Goal: Task Accomplishment & Management: Manage account settings

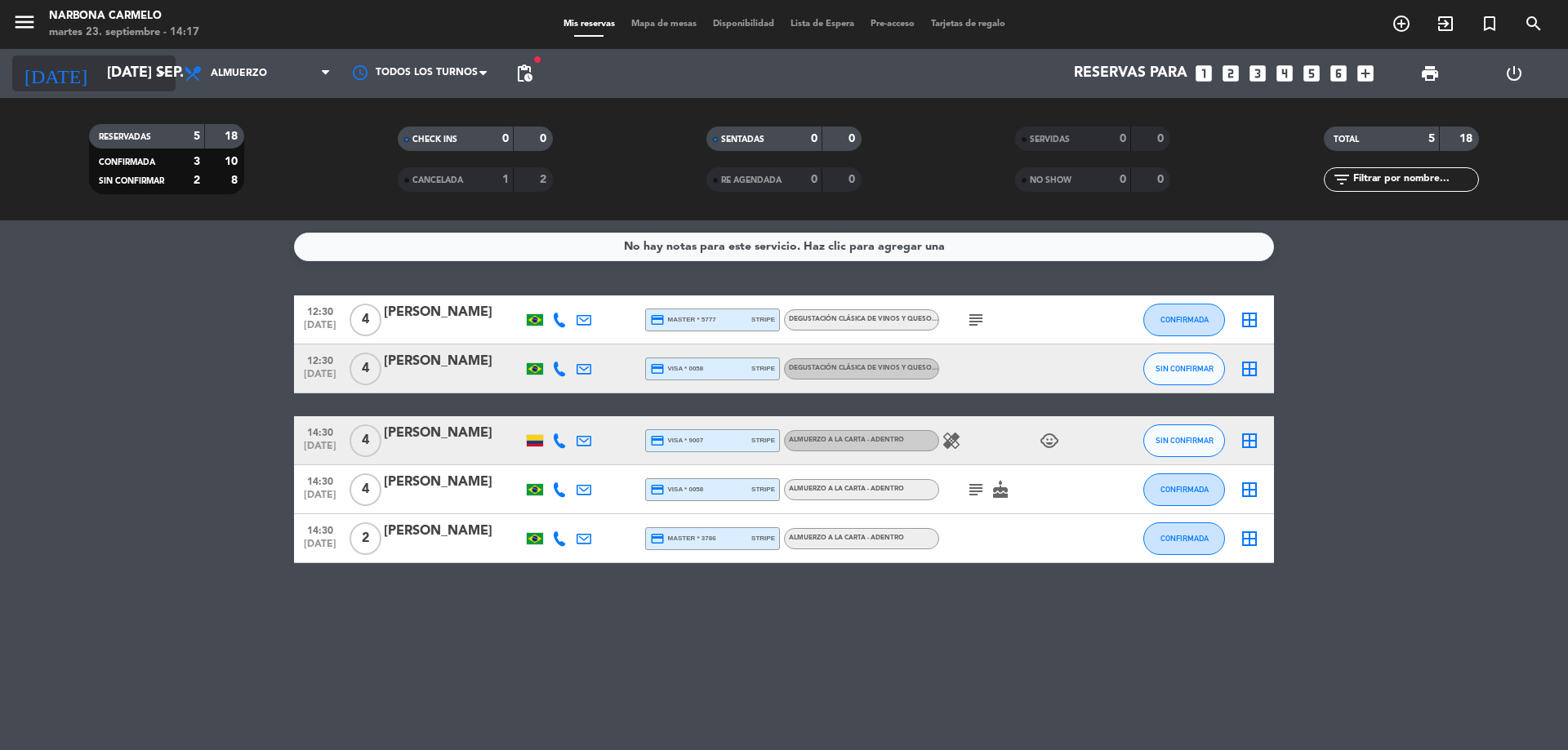
click at [99, 75] on input "[DATE] sep." at bounding box center [193, 74] width 190 height 33
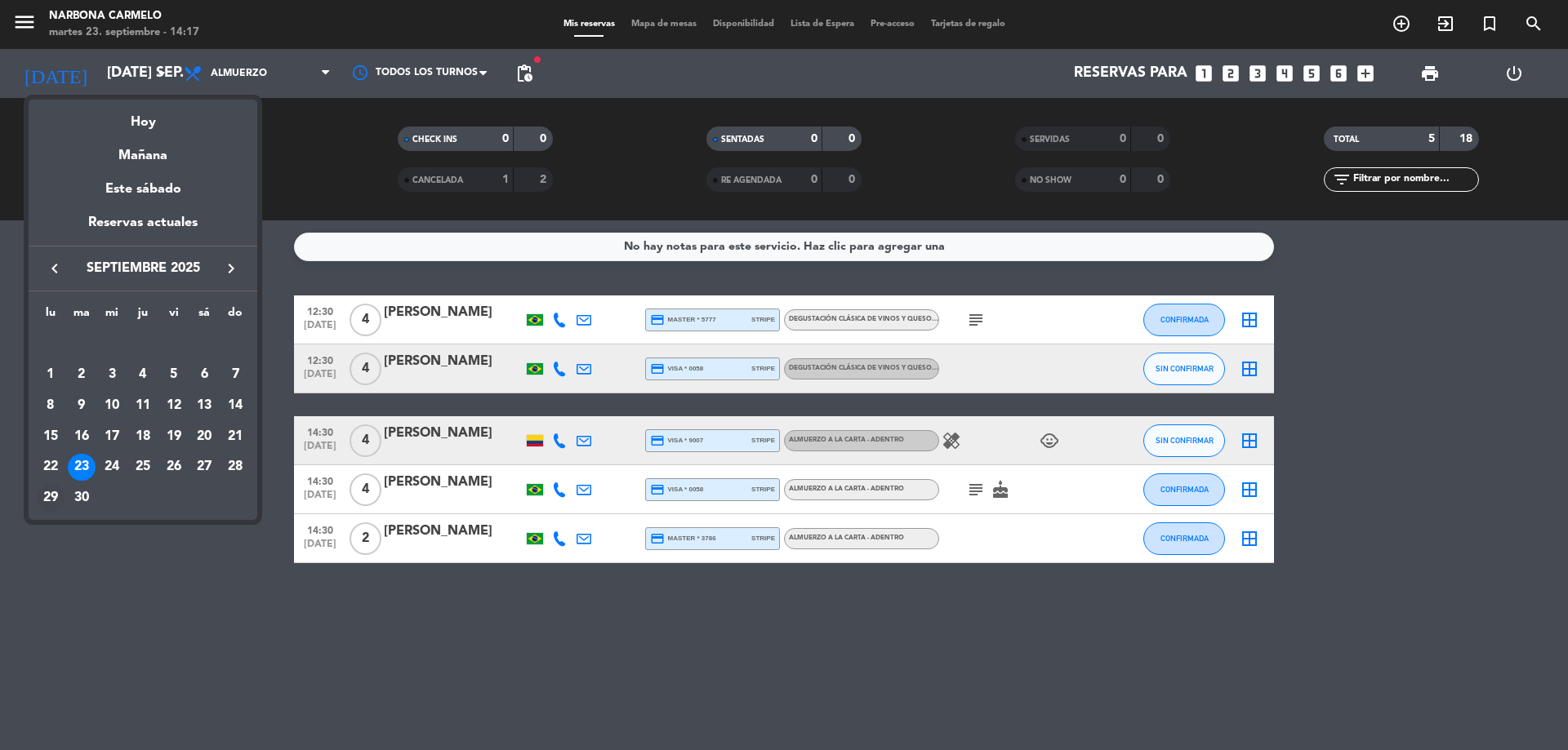
click at [52, 496] on div "29" at bounding box center [50, 497] width 28 height 28
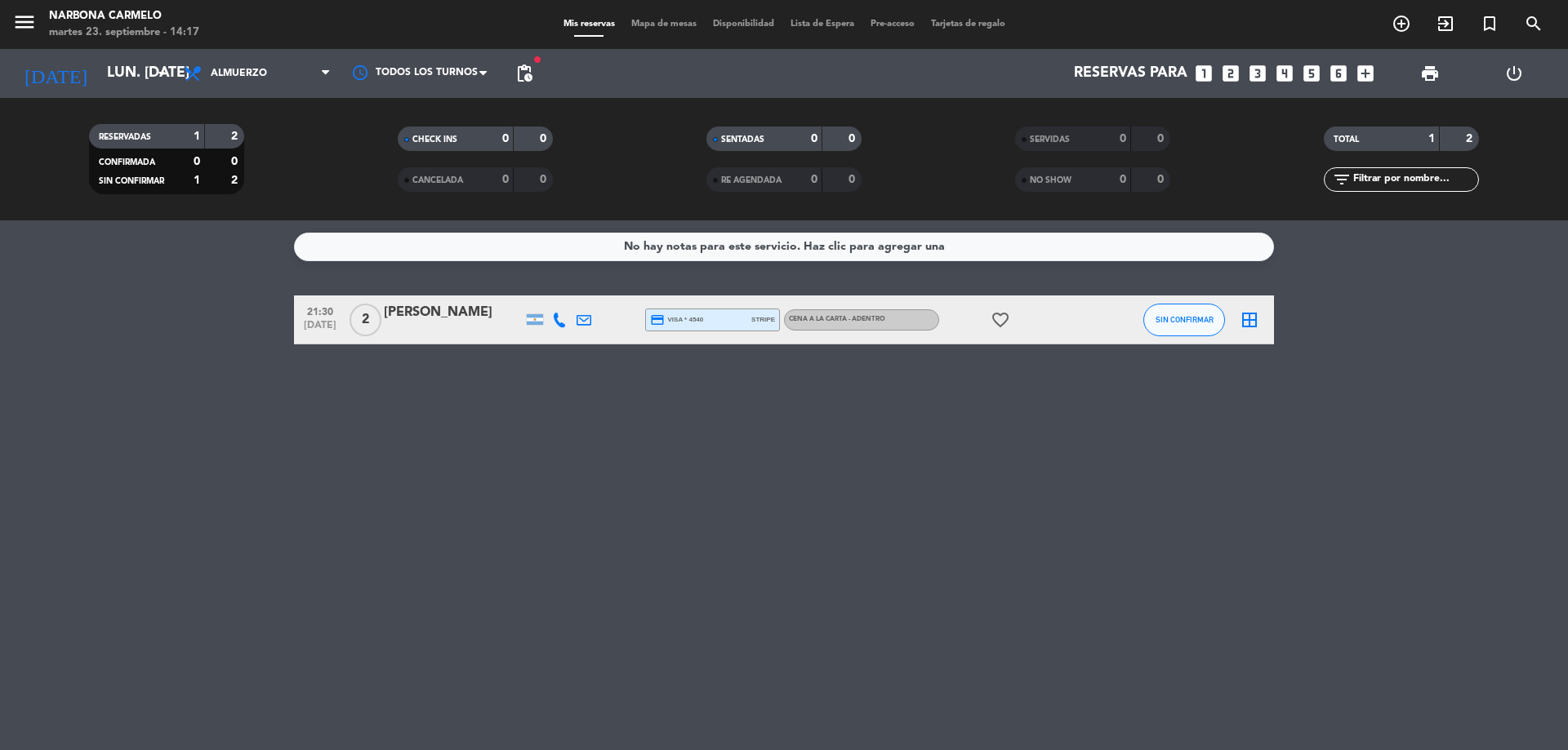
click at [424, 322] on div "[PERSON_NAME]" at bounding box center [453, 313] width 139 height 21
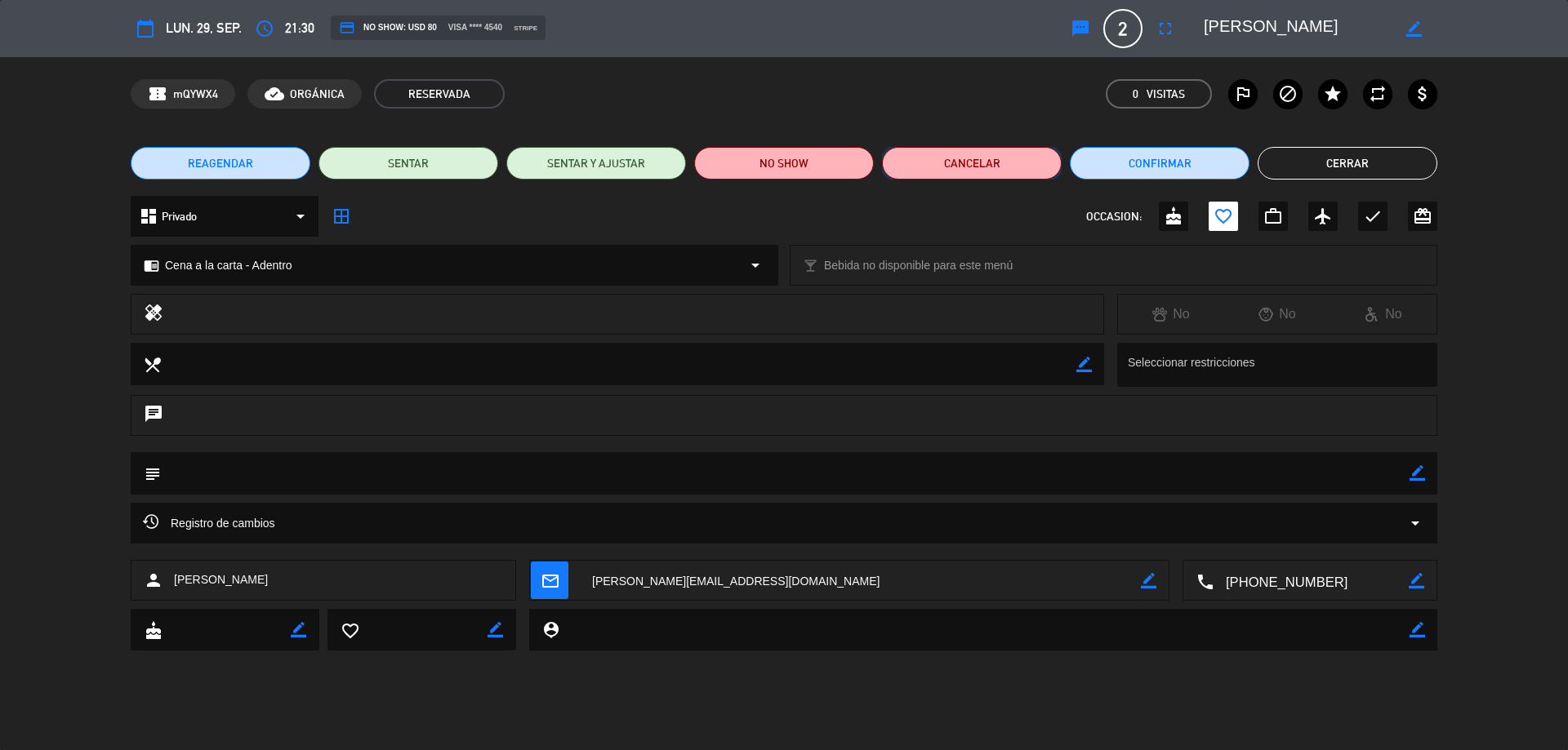
click at [1011, 168] on button "Cancelar" at bounding box center [972, 164] width 180 height 33
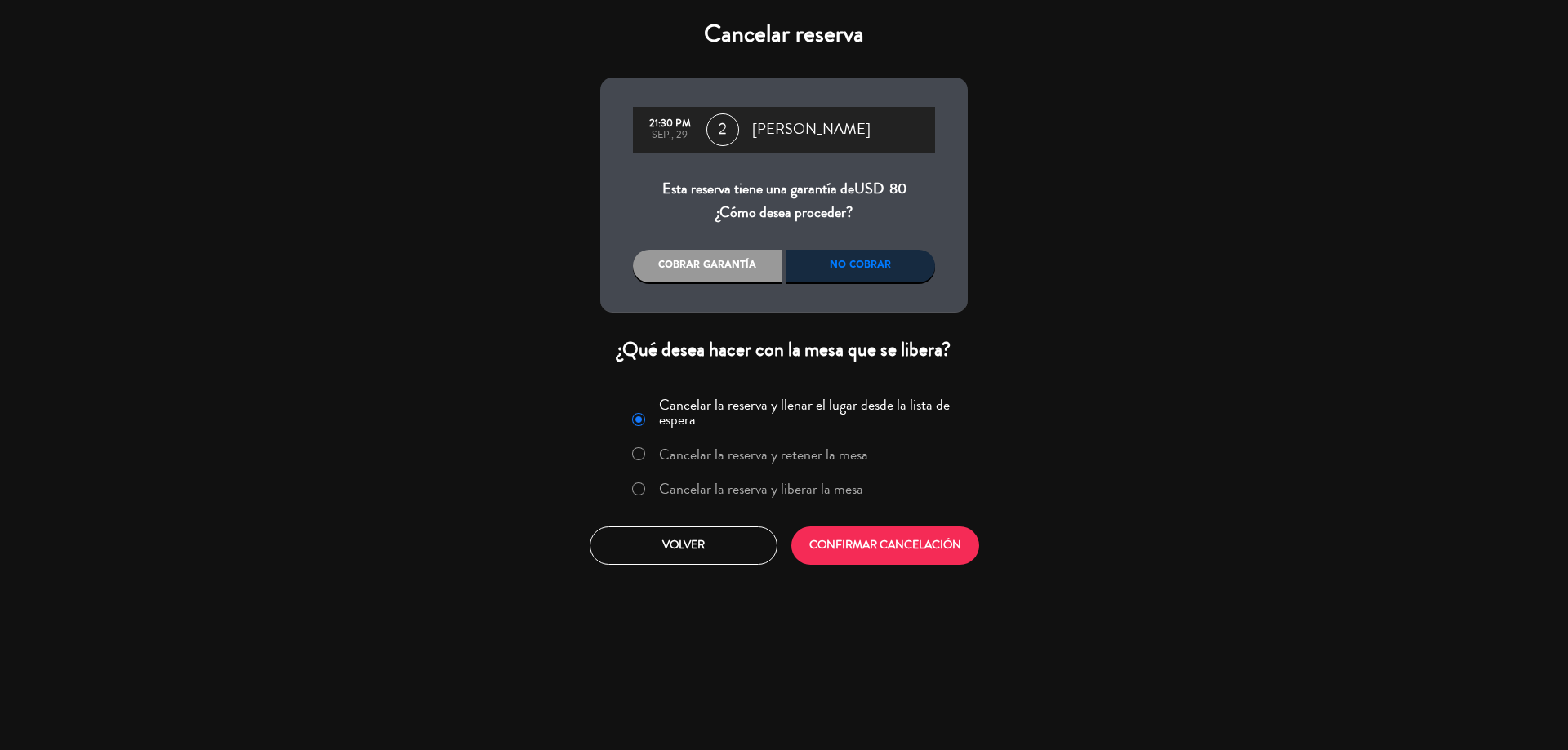
click at [808, 267] on div "No cobrar" at bounding box center [861, 266] width 149 height 33
click at [708, 275] on div "Cobrar garantía" at bounding box center [707, 266] width 149 height 33
click at [814, 267] on div "No cobrar" at bounding box center [861, 266] width 149 height 33
click at [846, 487] on label "Cancelar la reserva y liberar la mesa" at bounding box center [760, 488] width 204 height 14
click at [873, 547] on button "CONFIRMAR CANCELACIÓN" at bounding box center [885, 545] width 188 height 38
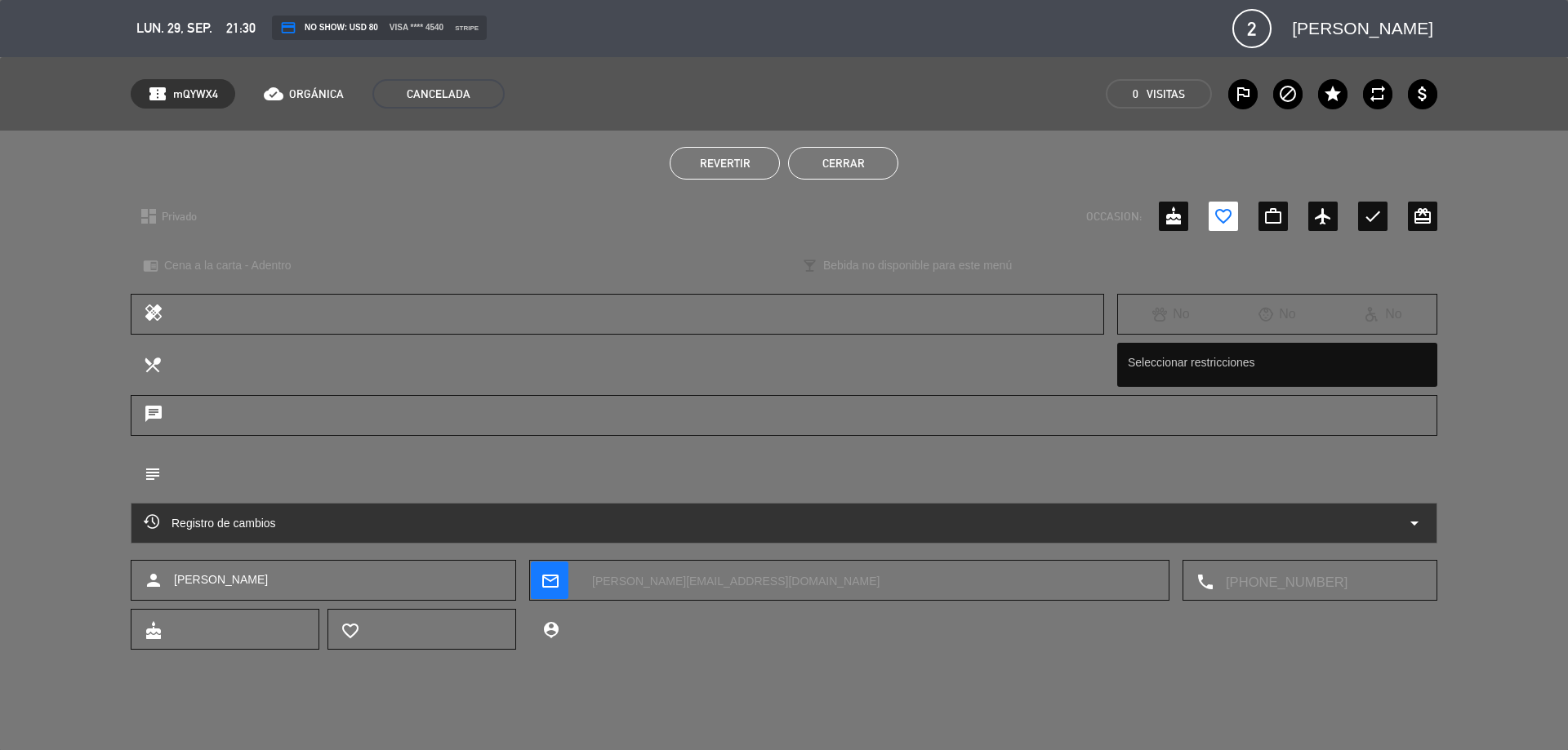
click at [847, 169] on button "Cerrar" at bounding box center [842, 164] width 110 height 33
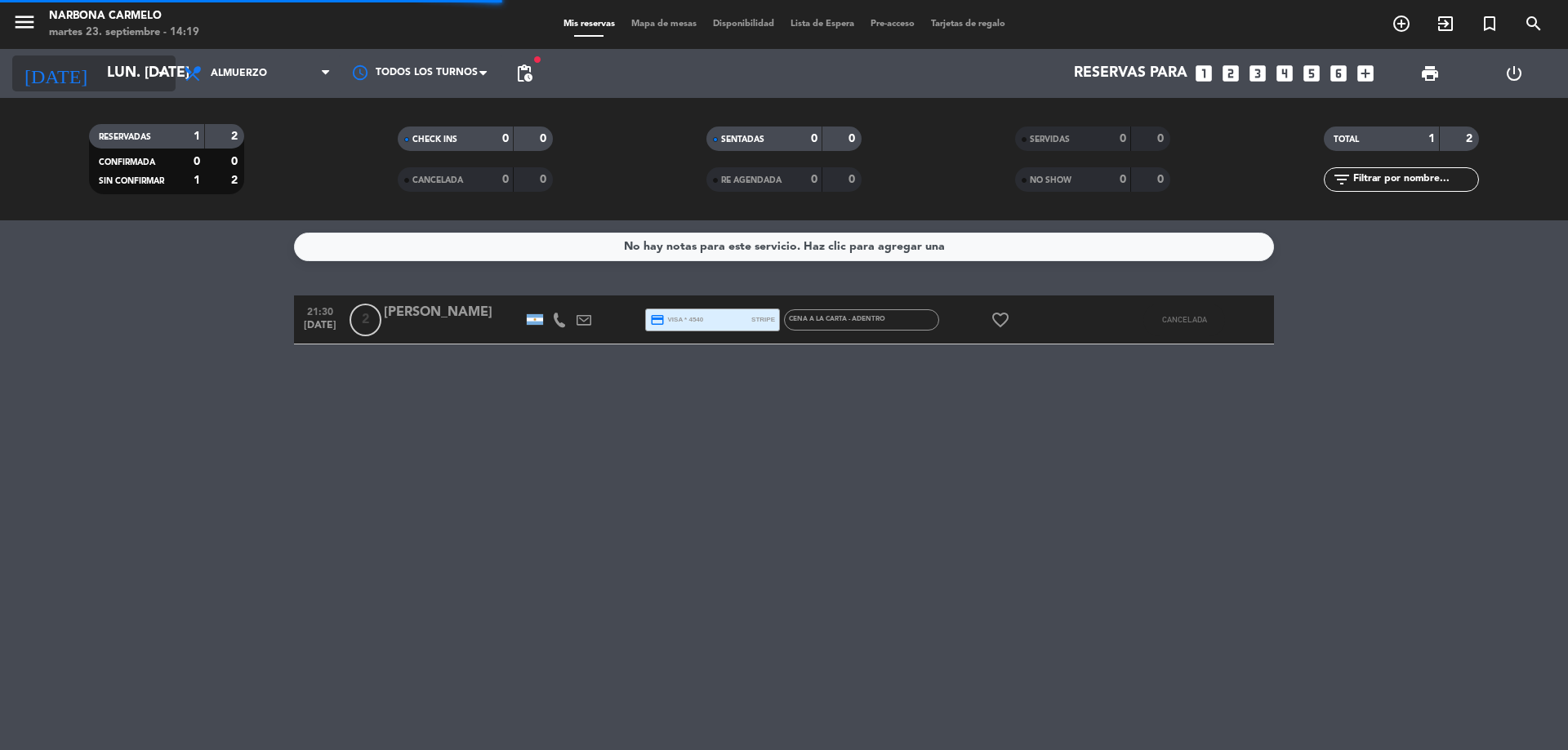
click at [99, 77] on input "lun. [DATE]" at bounding box center [193, 74] width 190 height 33
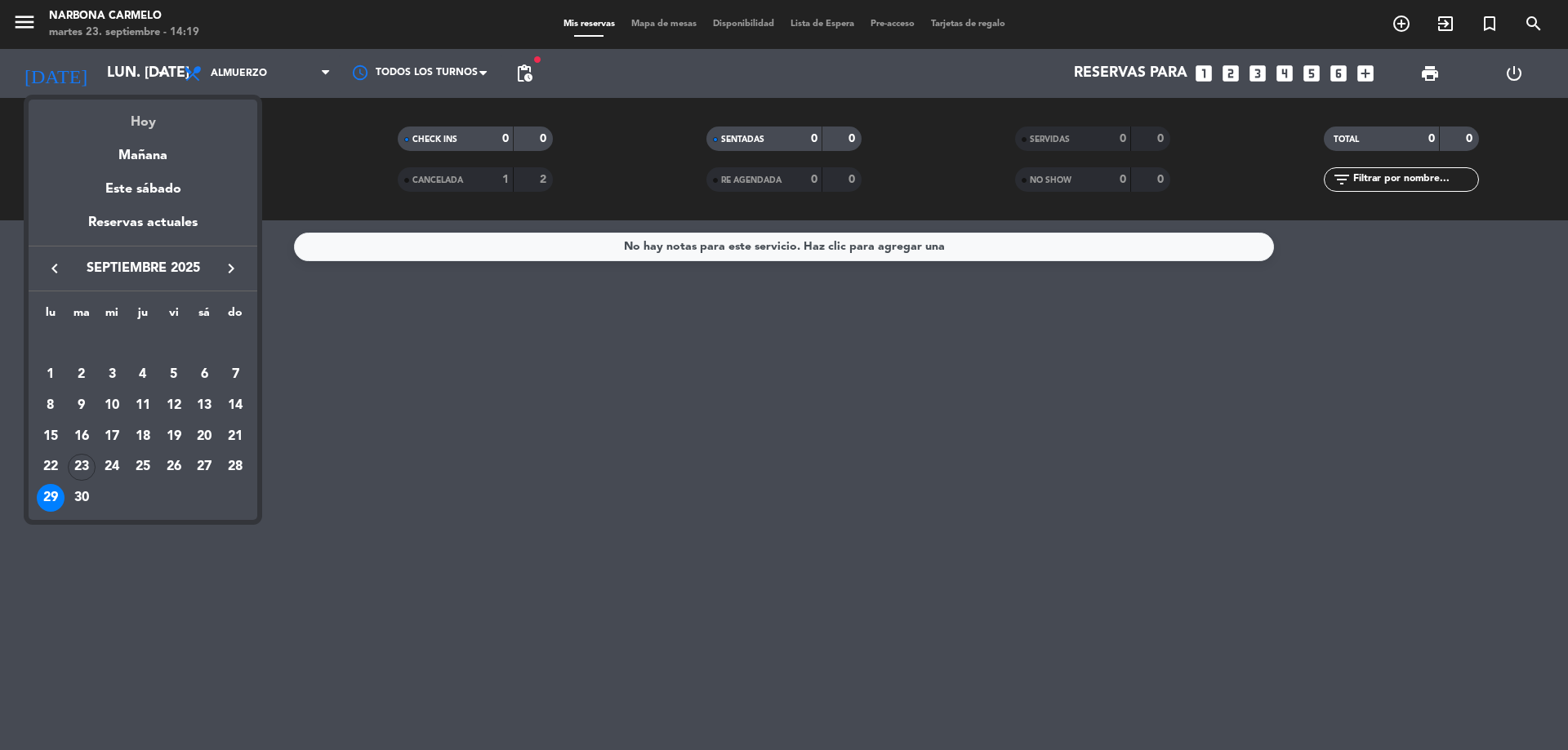
click at [114, 120] on div "Hoy" at bounding box center [143, 116] width 229 height 33
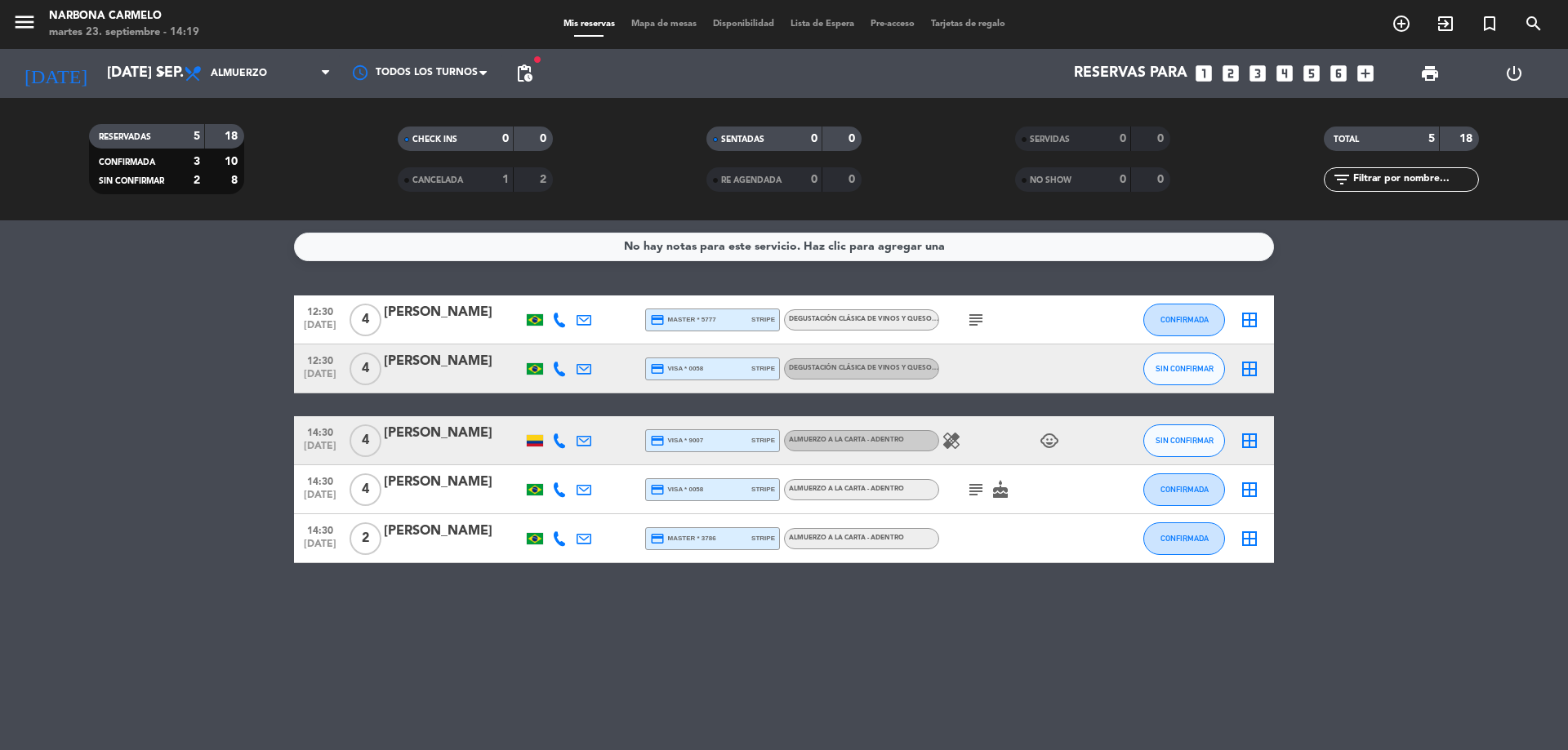
click at [714, 248] on div "No hay notas para este servicio. Haz clic para agregar una" at bounding box center [784, 247] width 321 height 19
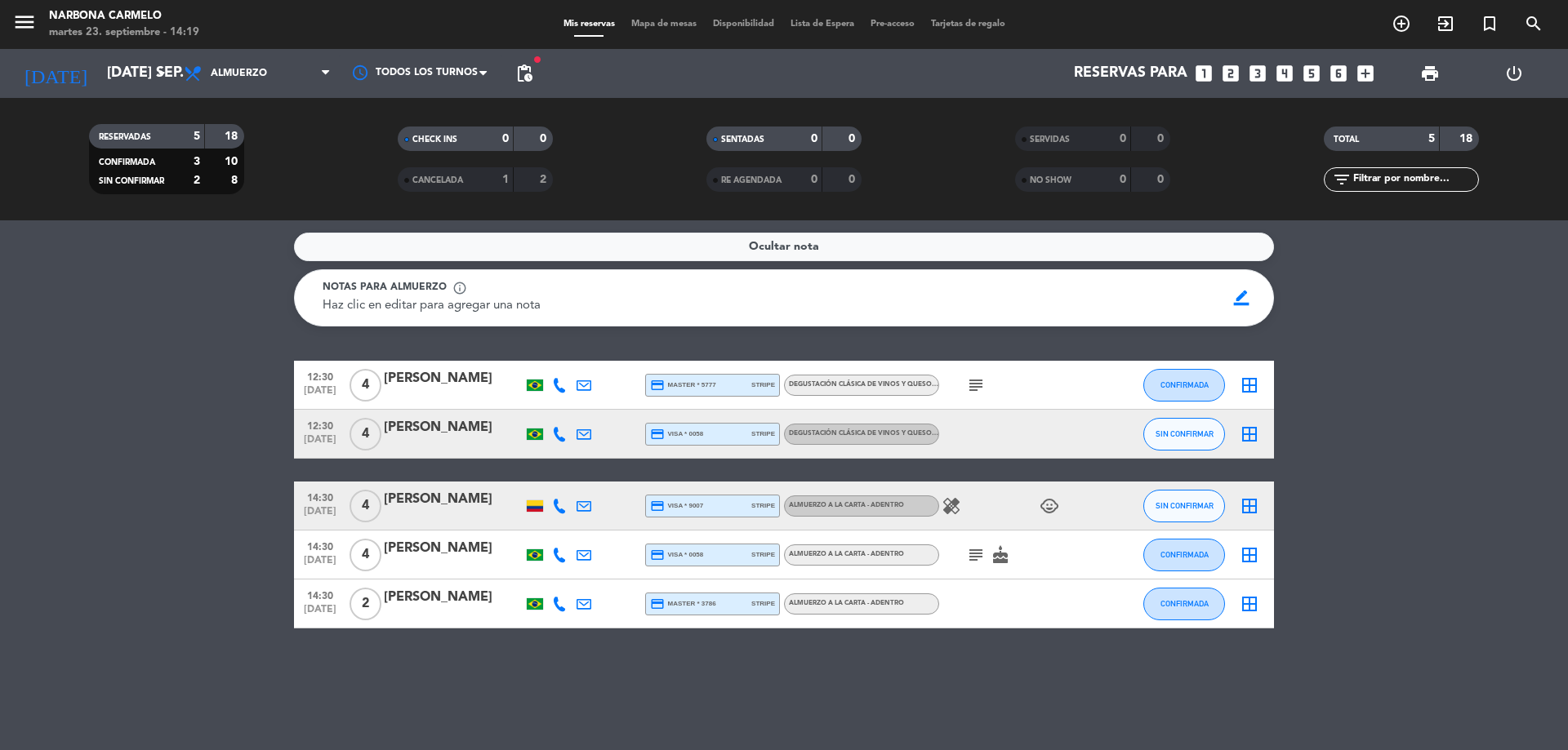
click at [718, 246] on div "Ocultar nota" at bounding box center [784, 247] width 980 height 29
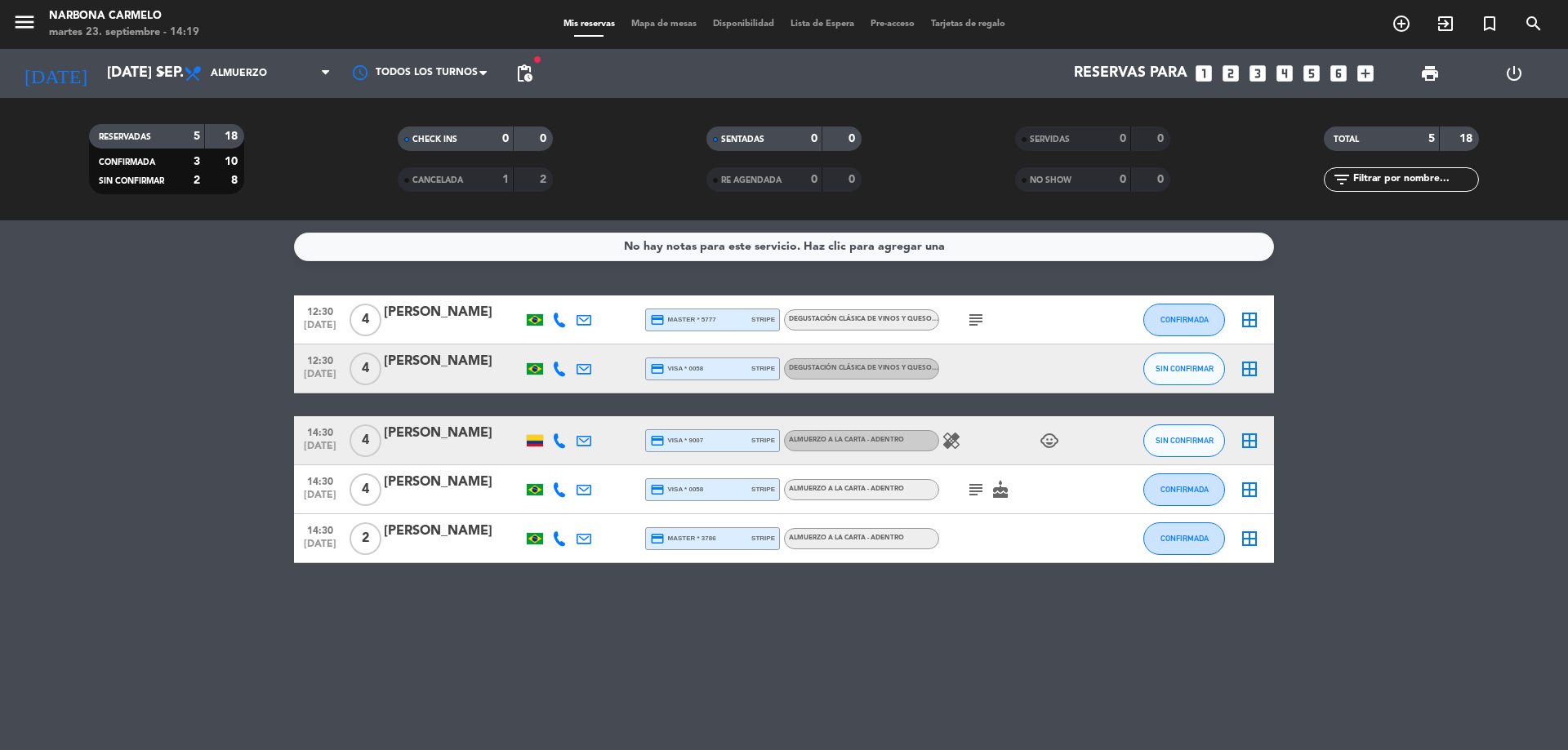
click at [530, 87] on span "pending_actions" at bounding box center [525, 74] width 33 height 33
click at [528, 79] on span "pending_actions" at bounding box center [524, 74] width 19 height 19
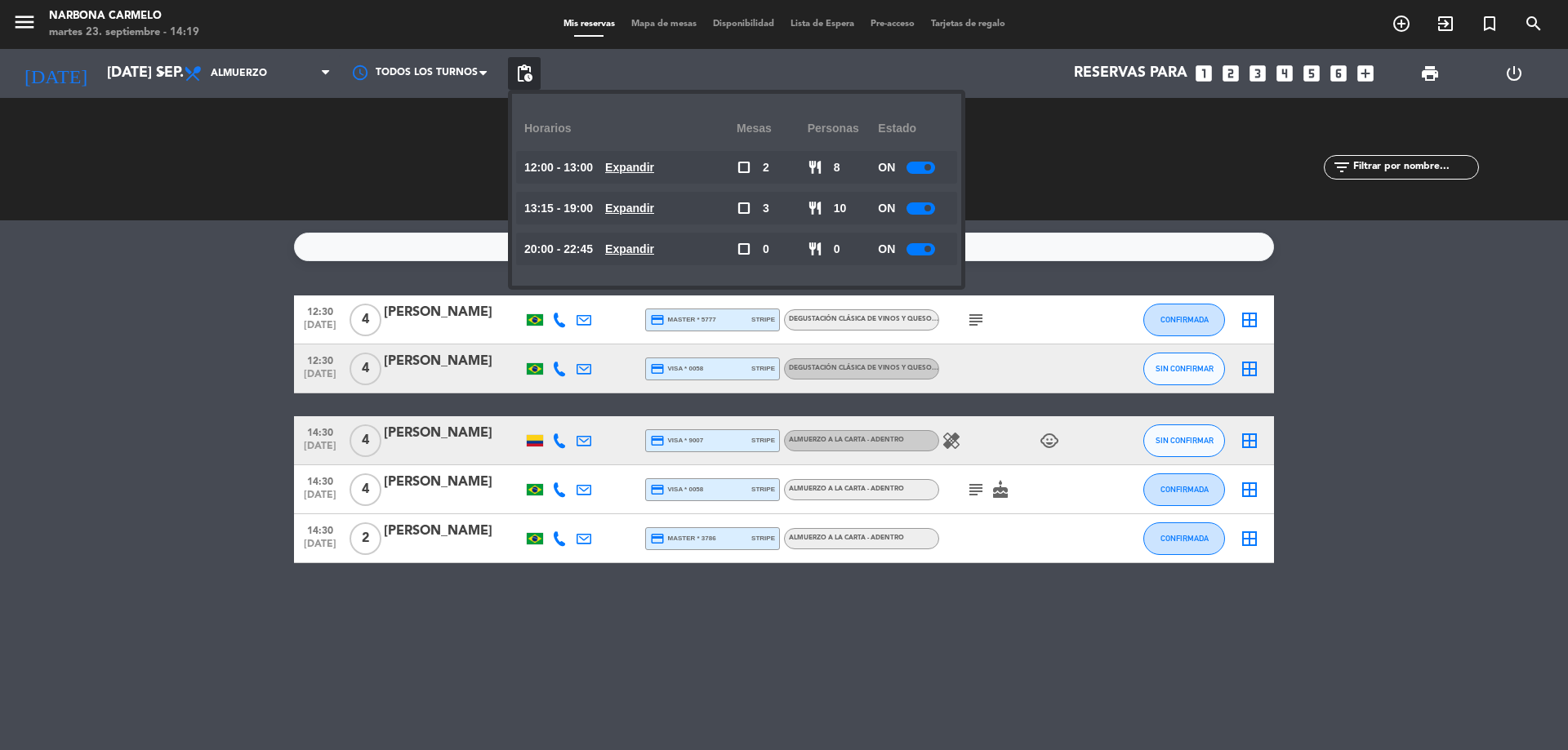
click at [528, 79] on span "pending_actions" at bounding box center [524, 74] width 19 height 19
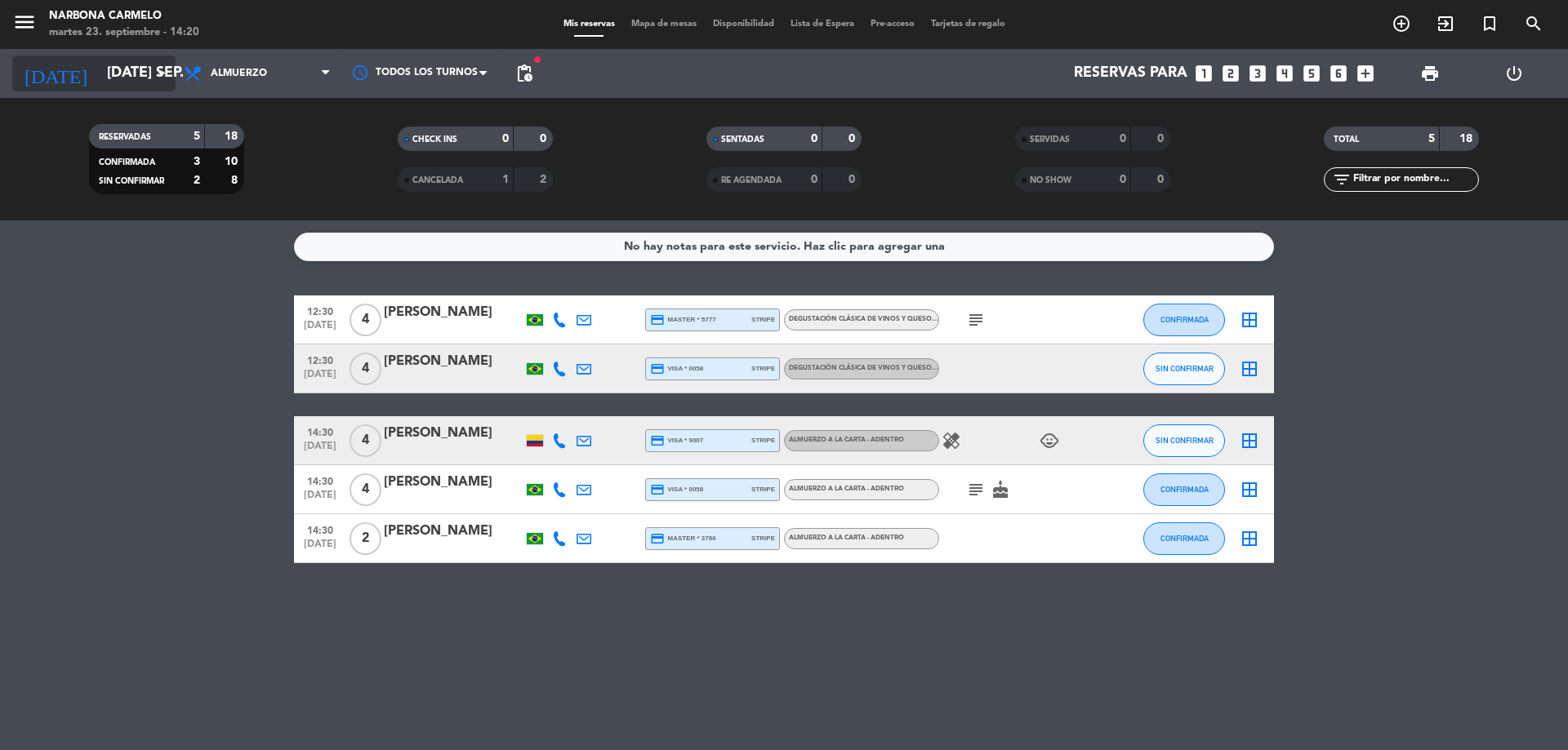
click at [43, 71] on icon "[DATE]" at bounding box center [56, 74] width 86 height 36
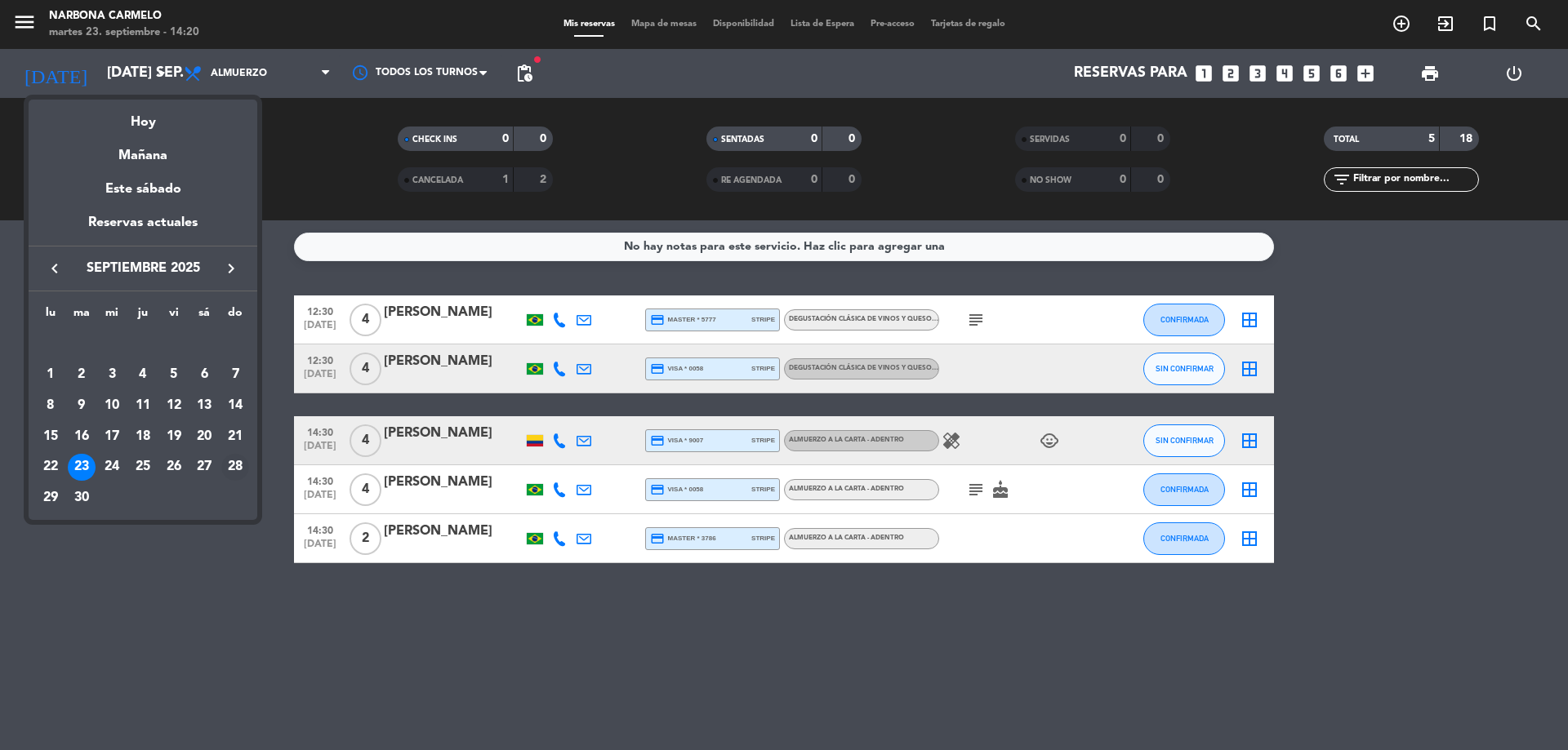
click at [233, 467] on div "28" at bounding box center [235, 467] width 28 height 28
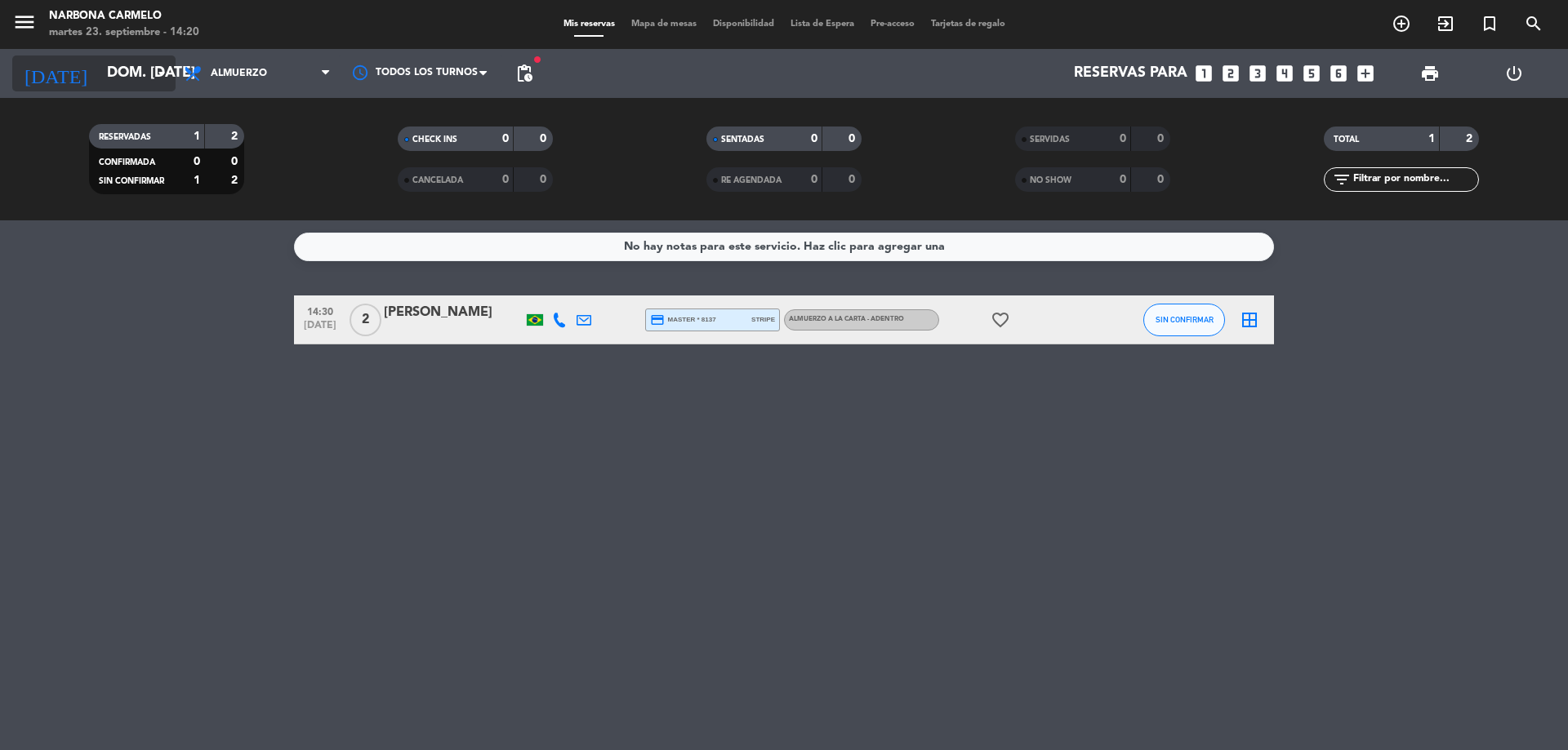
click at [152, 84] on input "dom. [DATE]" at bounding box center [193, 74] width 190 height 33
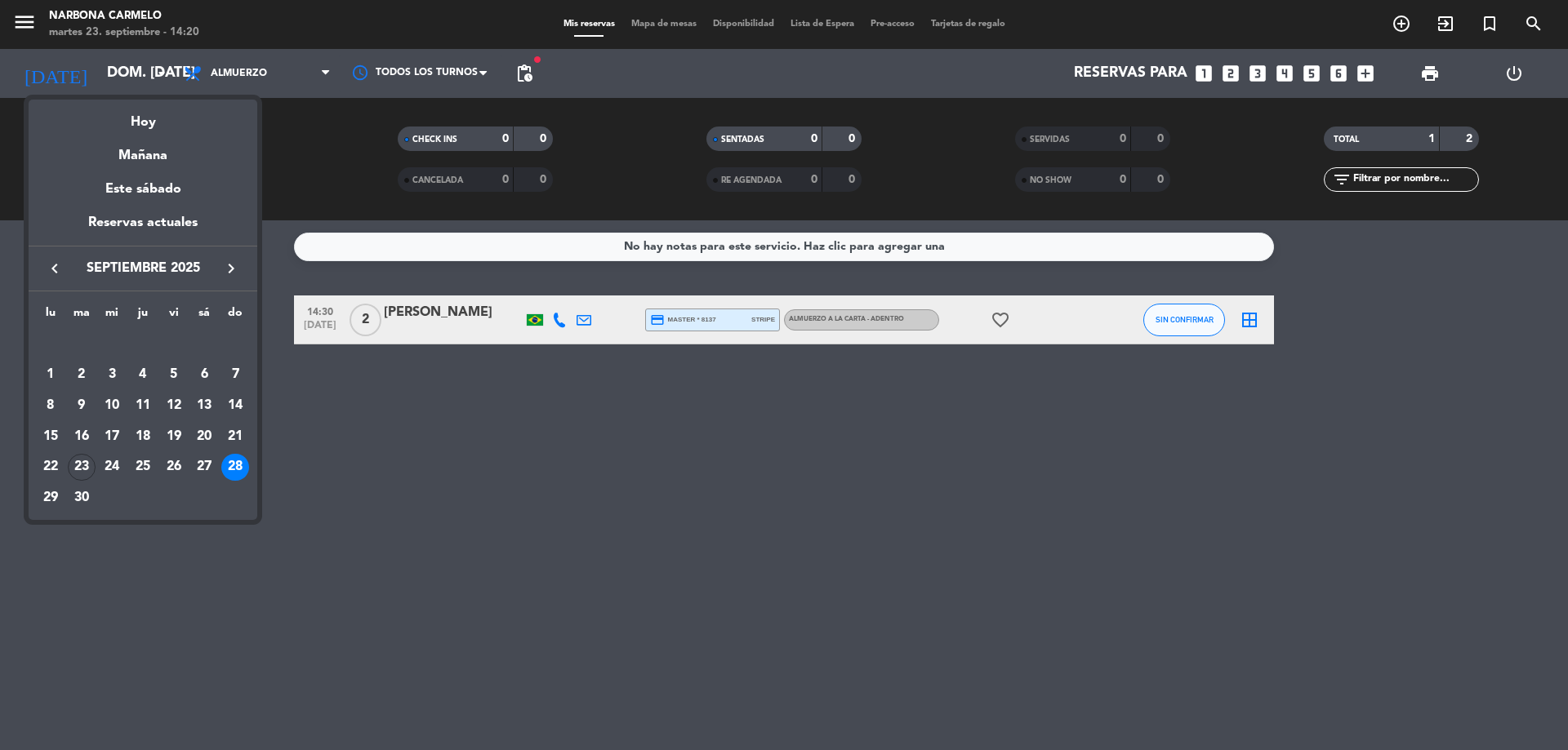
click at [241, 266] on button "keyboard_arrow_right" at bounding box center [231, 269] width 30 height 21
click at [237, 272] on icon "keyboard_arrow_right" at bounding box center [231, 268] width 19 height 19
click at [173, 469] on div "28" at bounding box center [173, 467] width 28 height 28
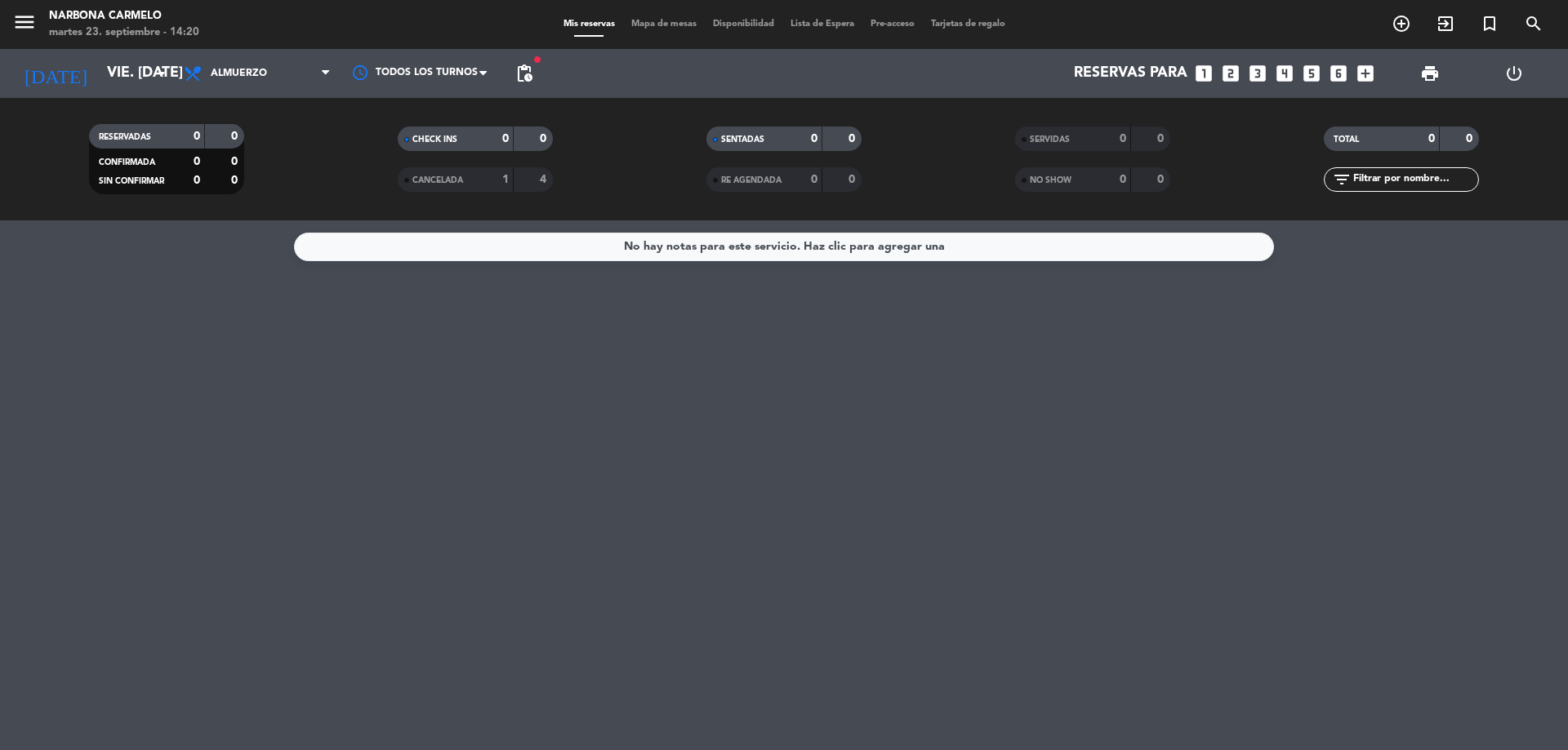
click at [638, 298] on div "No hay notas para este servicio. Haz clic para agregar una" at bounding box center [784, 485] width 1568 height 530
click at [99, 70] on input "vie. [DATE]" at bounding box center [193, 74] width 190 height 33
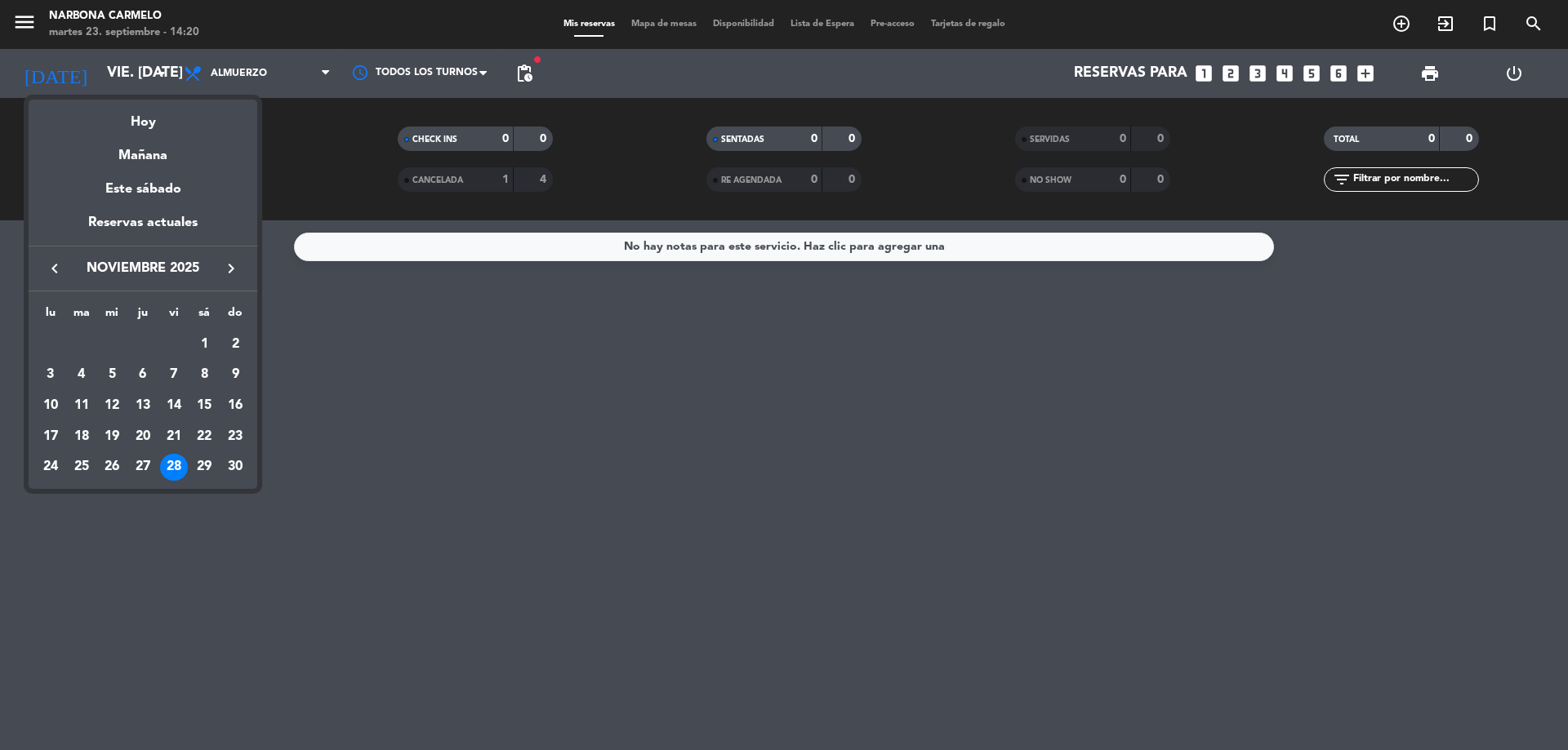
drag, startPoint x: 933, startPoint y: 448, endPoint x: 901, endPoint y: 438, distance: 33.5
click at [925, 450] on div at bounding box center [784, 375] width 1568 height 750
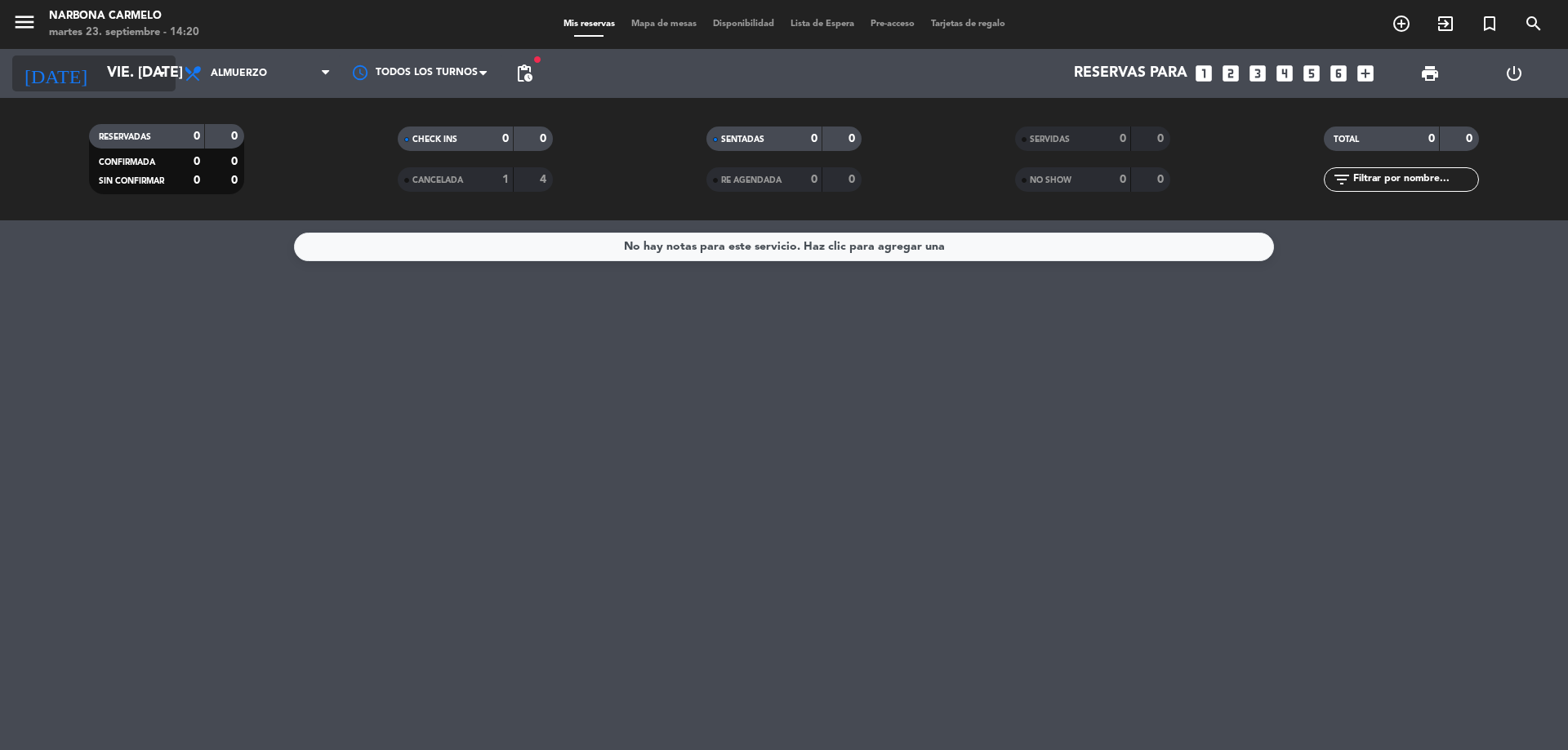
click at [160, 77] on icon "arrow_drop_down" at bounding box center [162, 74] width 19 height 19
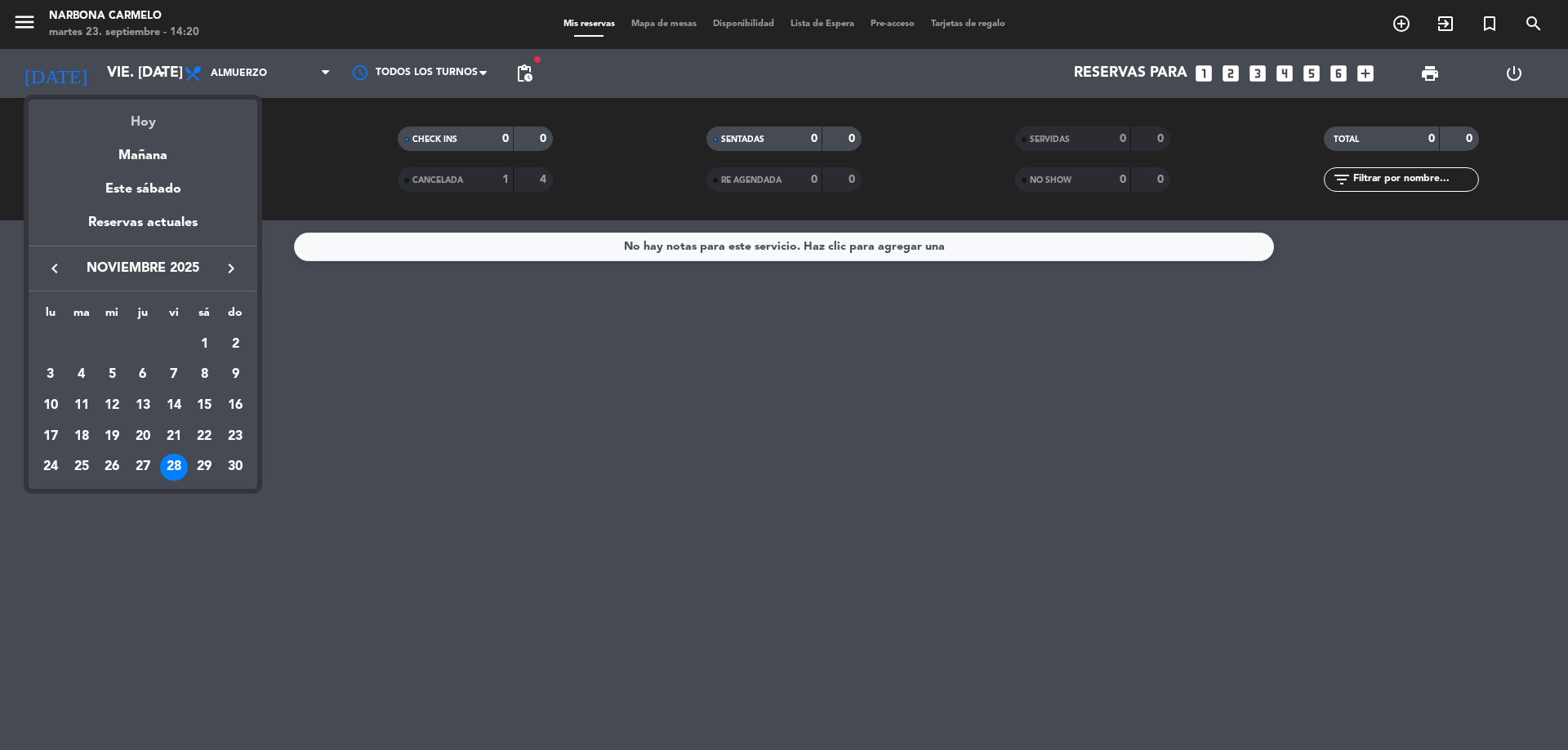
click at [182, 120] on div "Hoy" at bounding box center [143, 116] width 229 height 33
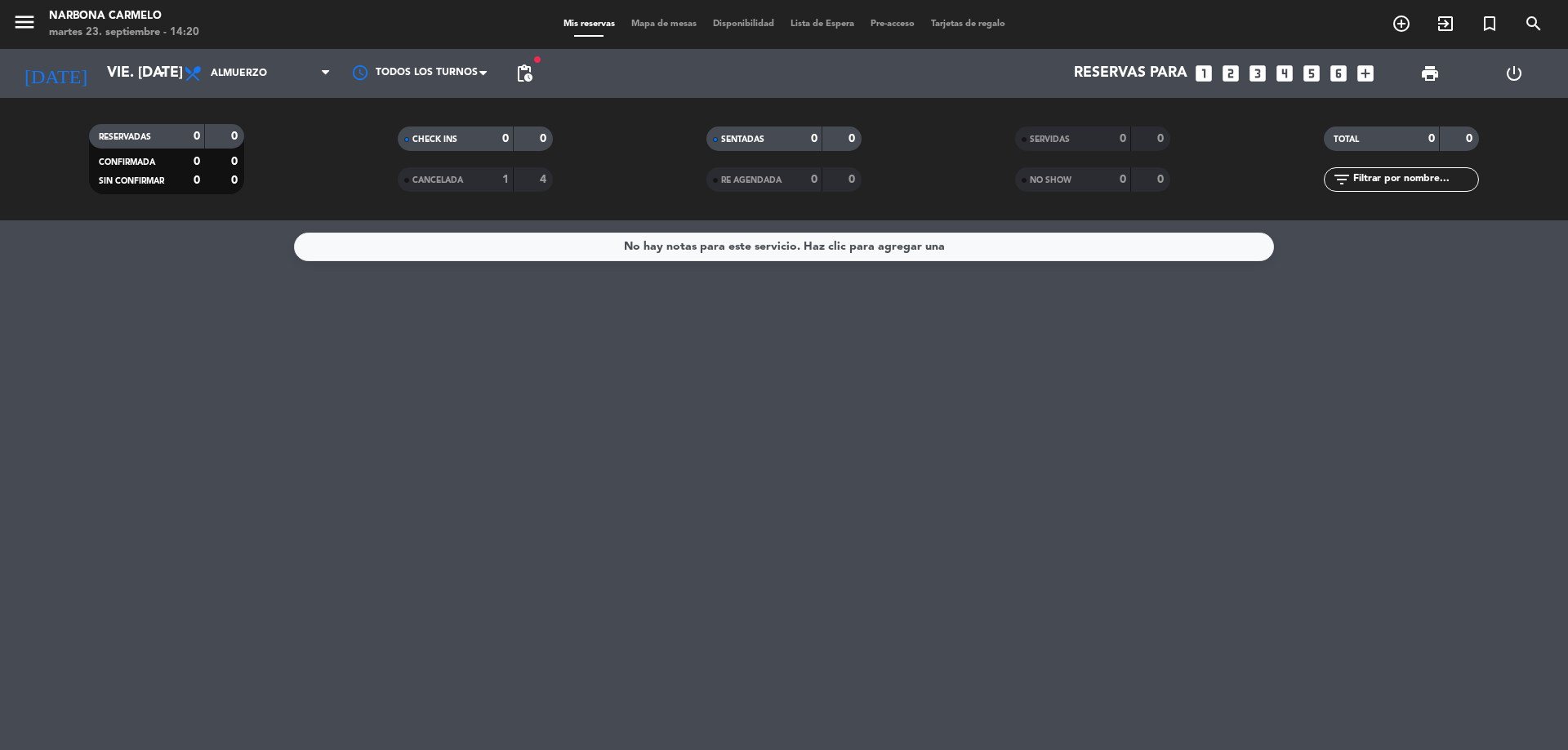
type input "[DATE] sep."
